Goal: Navigation & Orientation: Go to known website

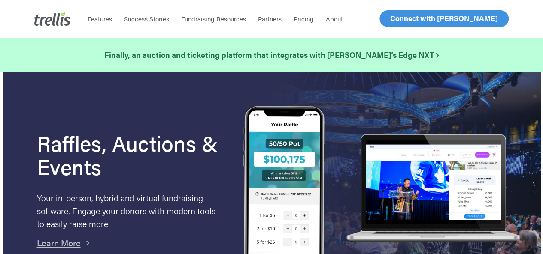
click at [392, 21] on span "Log In" at bounding box center [399, 18] width 21 height 10
click at [393, 23] on span "Log In" at bounding box center [399, 18] width 21 height 10
click at [401, 15] on span "Log In" at bounding box center [399, 18] width 21 height 10
